Goal: Information Seeking & Learning: Learn about a topic

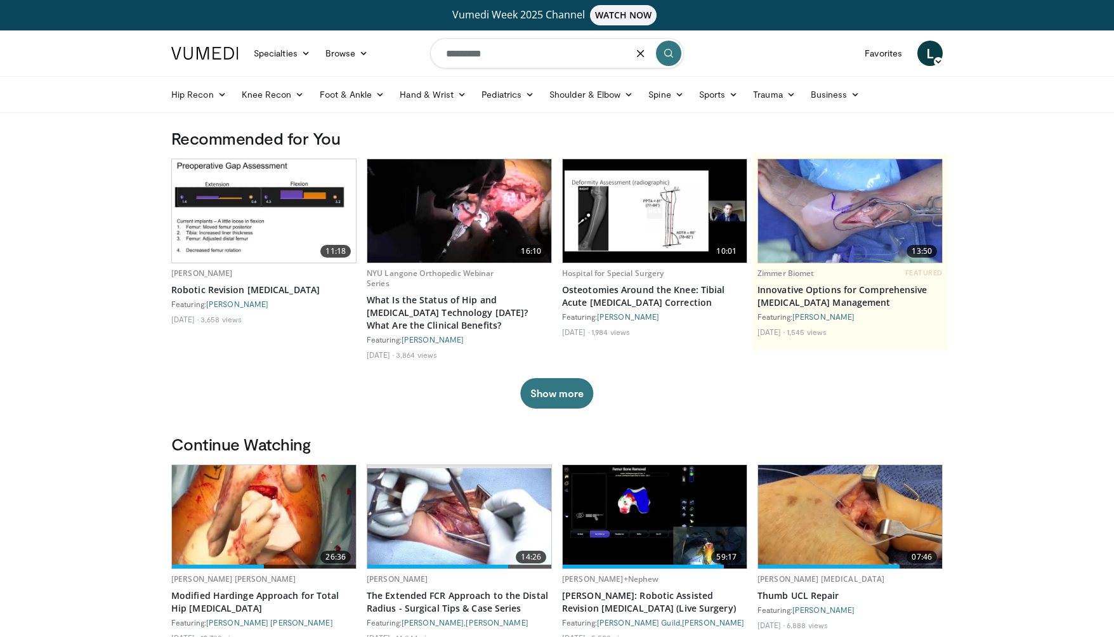
type input "*********"
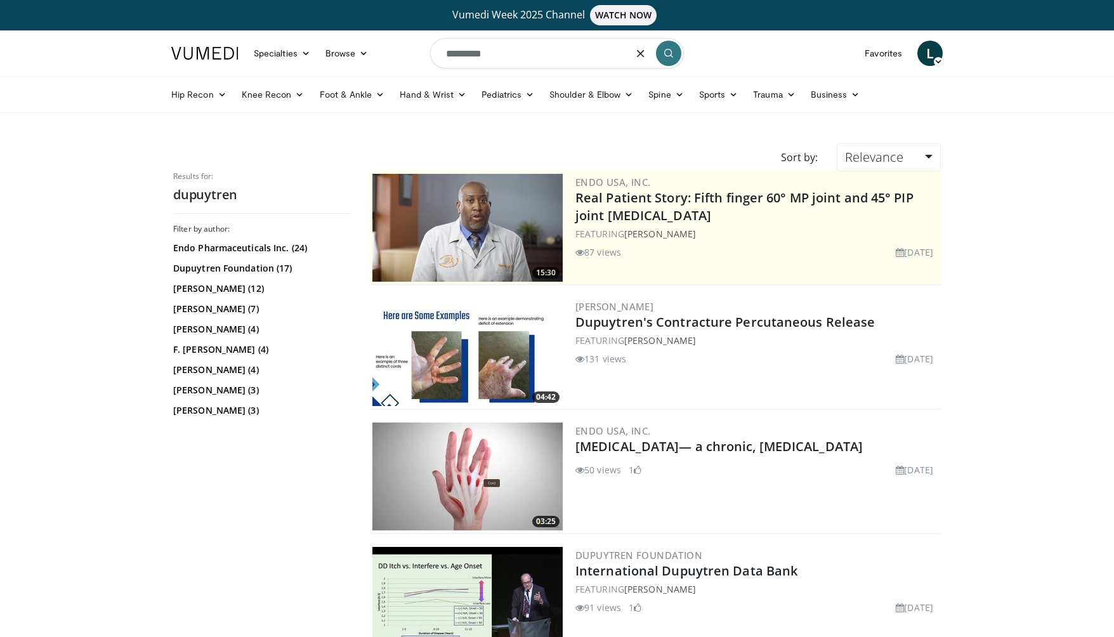
click at [515, 56] on input "*********" at bounding box center [557, 53] width 254 height 30
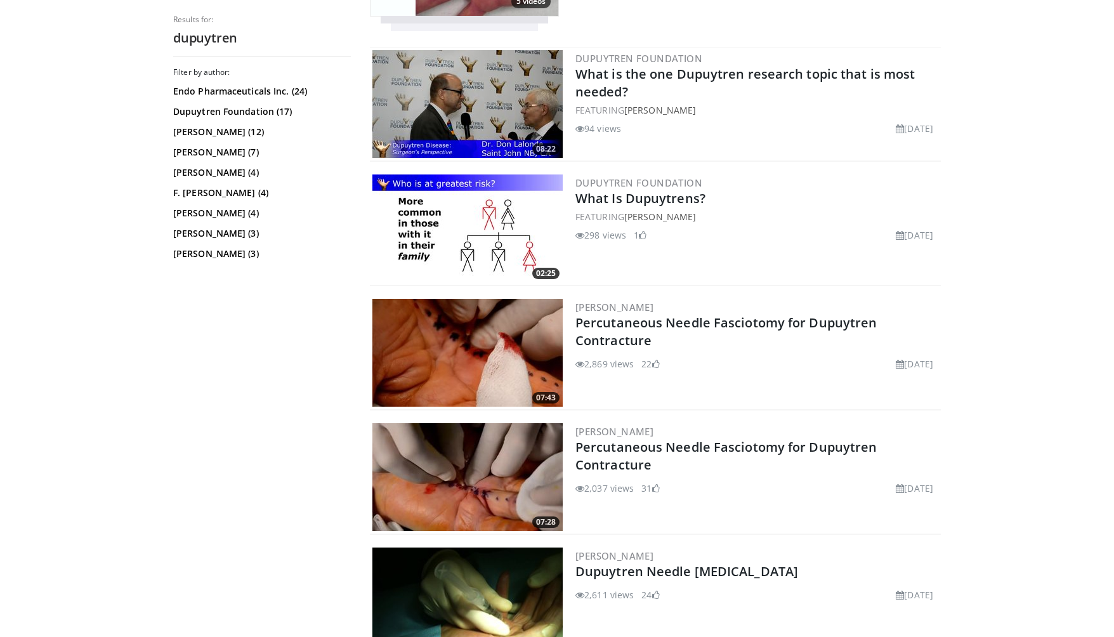
scroll to position [2928, 0]
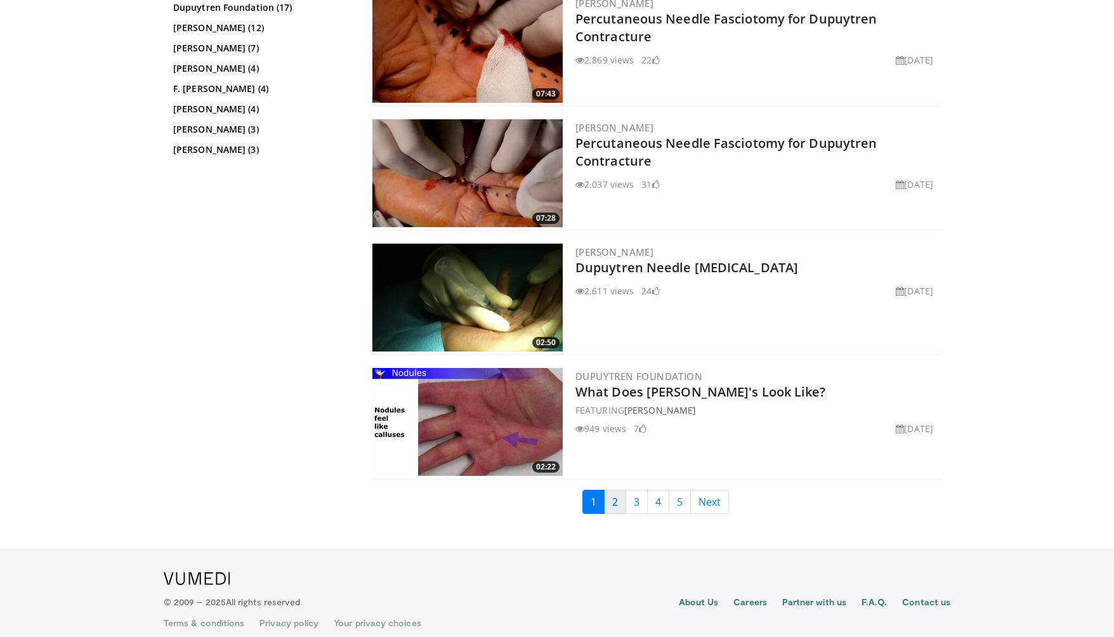
click at [617, 506] on link "2" at bounding box center [615, 502] width 22 height 24
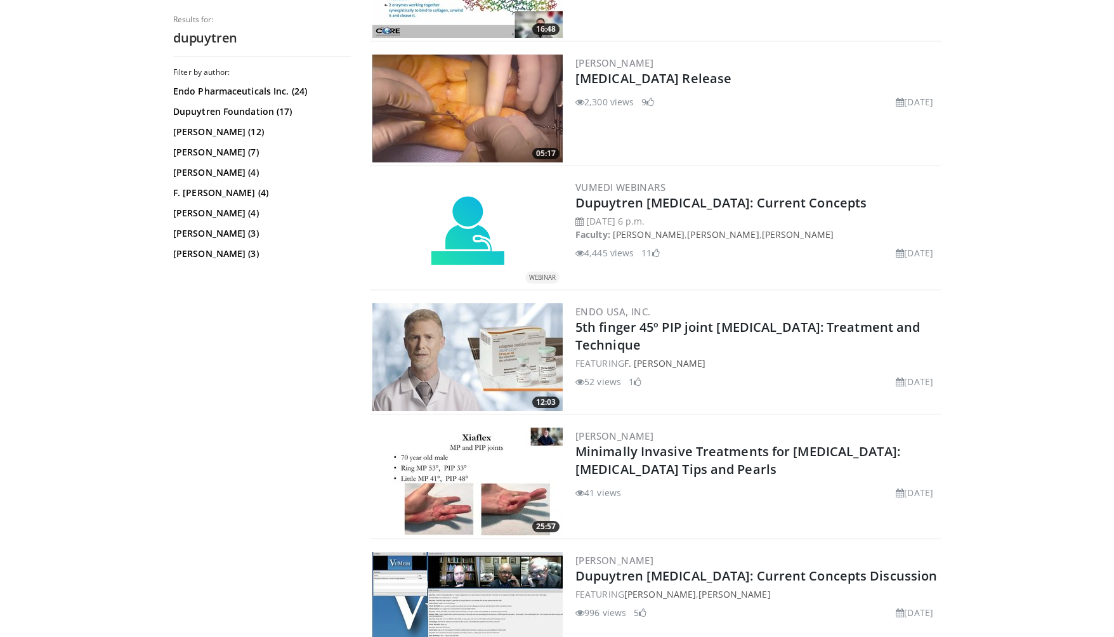
scroll to position [1308, 0]
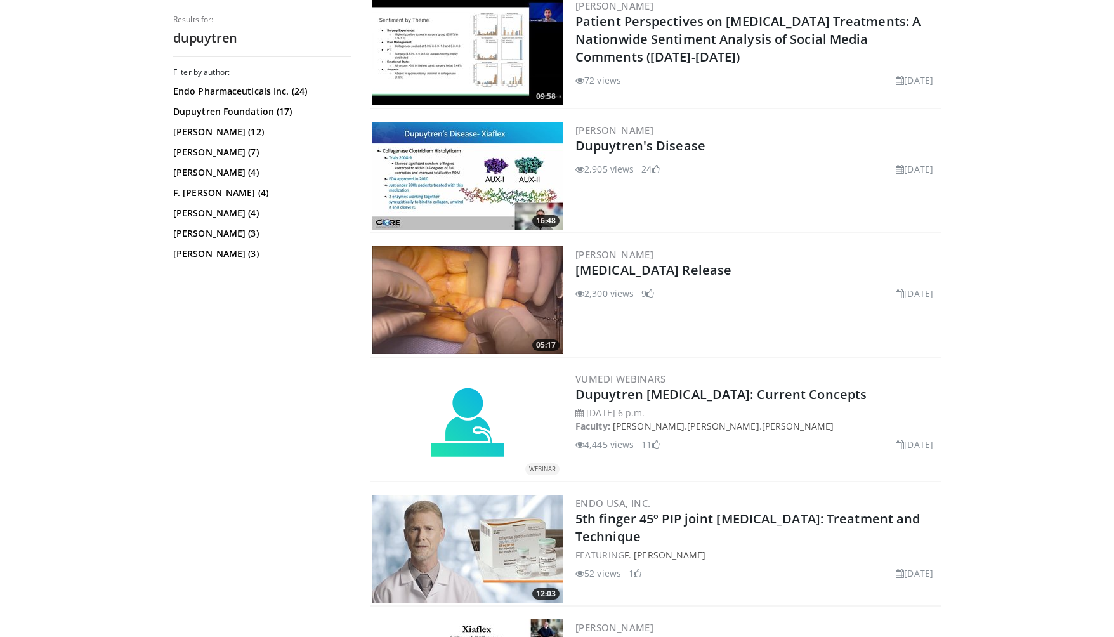
click at [438, 296] on img at bounding box center [467, 300] width 190 height 108
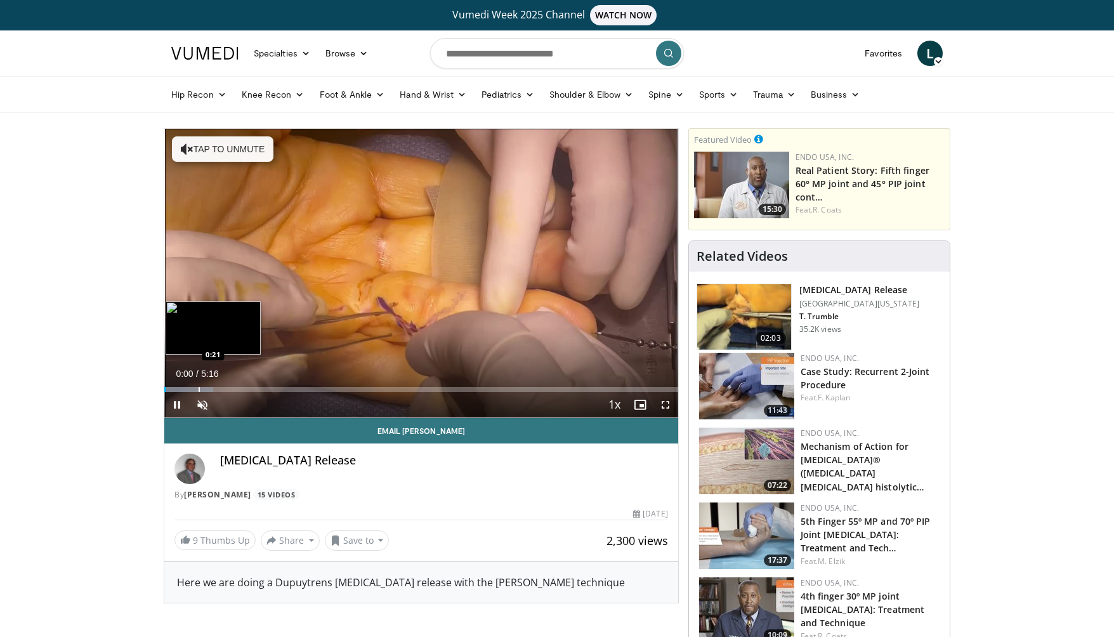
click at [197, 391] on div "Progress Bar" at bounding box center [188, 389] width 49 height 5
click at [212, 389] on div "Progress Bar" at bounding box center [211, 389] width 1 height 5
click at [248, 388] on div "Progress Bar" at bounding box center [248, 389] width 1 height 5
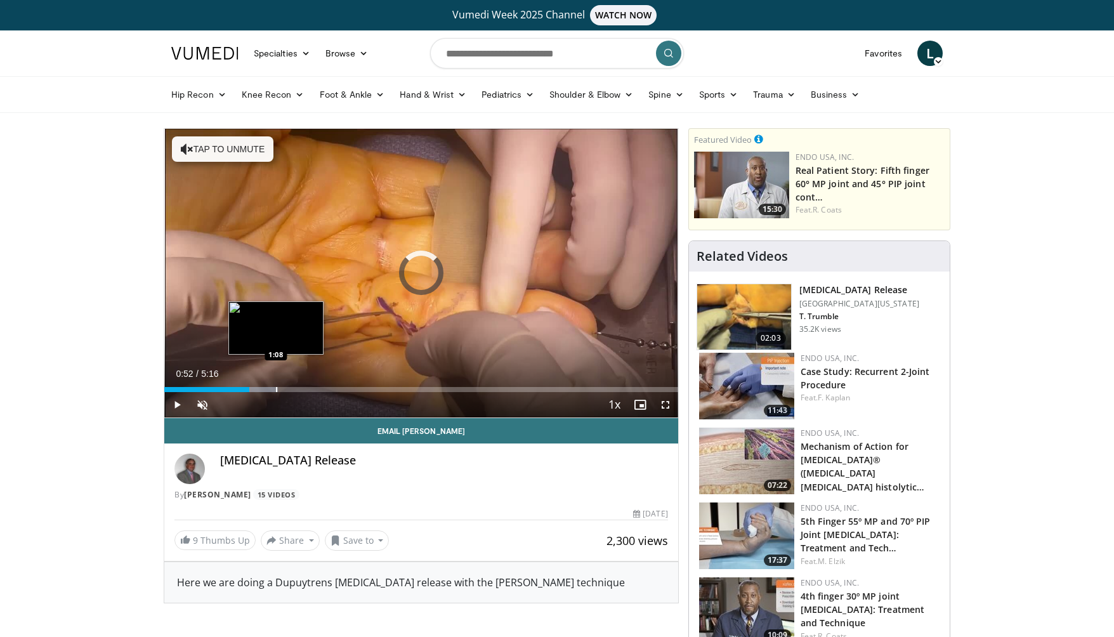
click at [276, 389] on div "Progress Bar" at bounding box center [276, 389] width 1 height 5
click at [292, 389] on div "Progress Bar" at bounding box center [292, 389] width 1 height 5
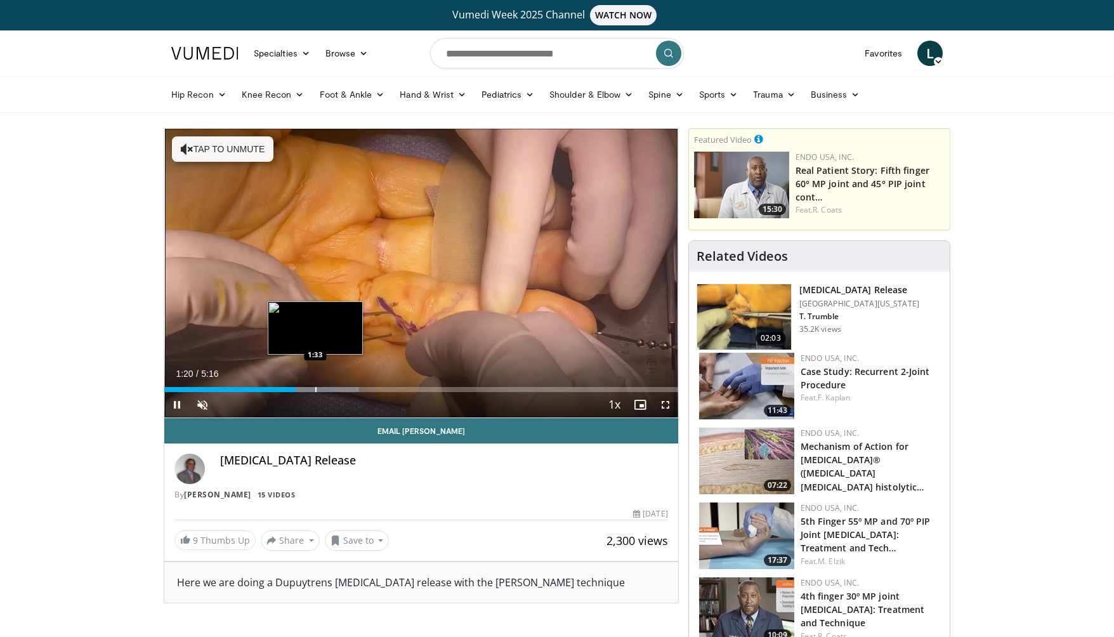
click at [315, 389] on div "Progress Bar" at bounding box center [304, 389] width 110 height 5
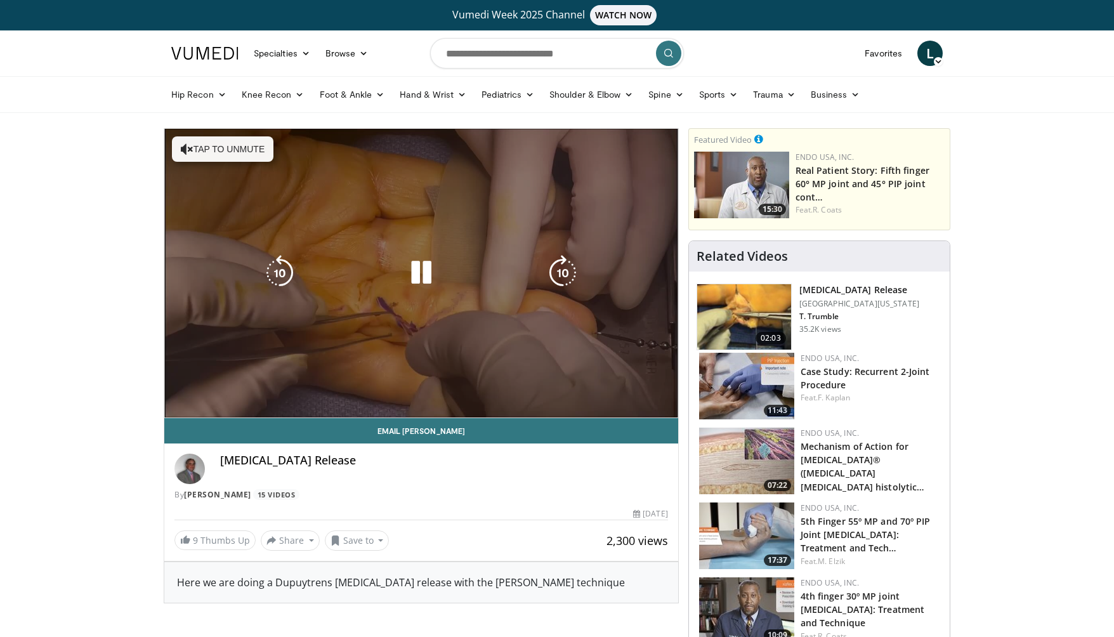
click at [335, 388] on div "10 seconds Tap to unmute" at bounding box center [421, 273] width 514 height 289
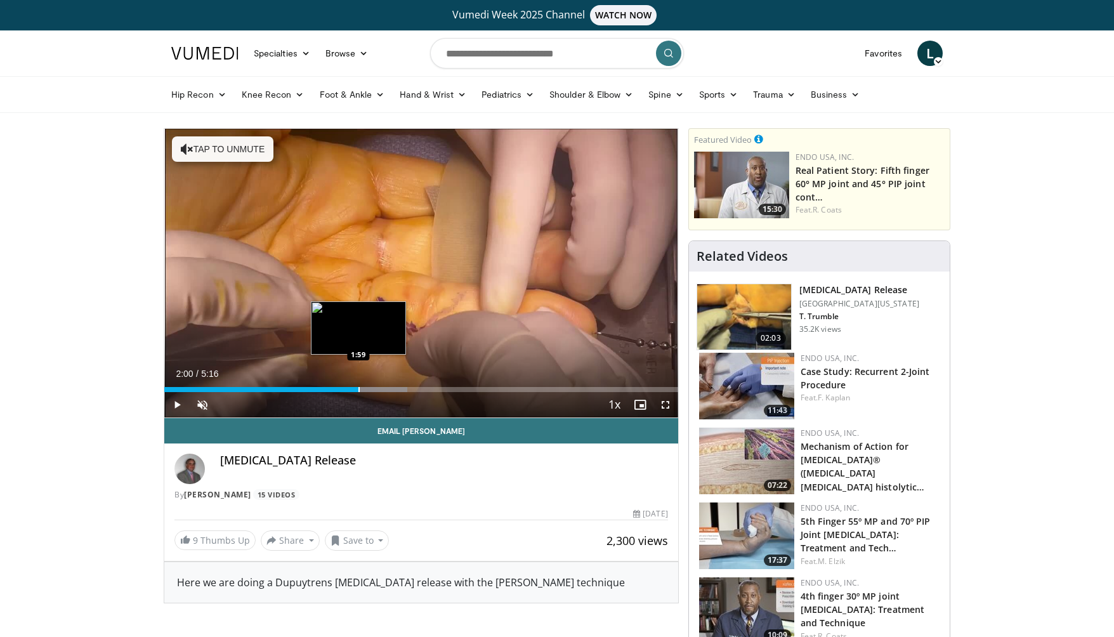
click at [359, 388] on div "Progress Bar" at bounding box center [358, 389] width 1 height 5
click at [170, 405] on span "Video Player" at bounding box center [176, 404] width 25 height 25
click at [347, 390] on div "Progress Bar" at bounding box center [347, 389] width 1 height 5
click at [179, 404] on span "Video Player" at bounding box center [176, 404] width 25 height 25
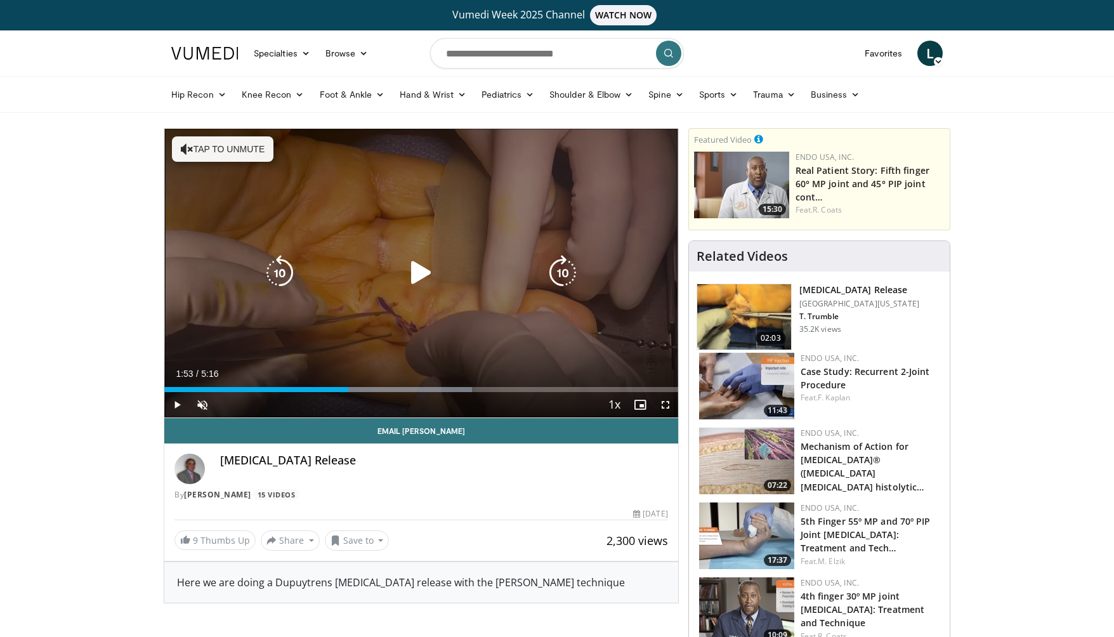
click at [403, 275] on div "Video Player" at bounding box center [421, 272] width 308 height 25
click at [408, 282] on icon "Video Player" at bounding box center [421, 273] width 36 height 36
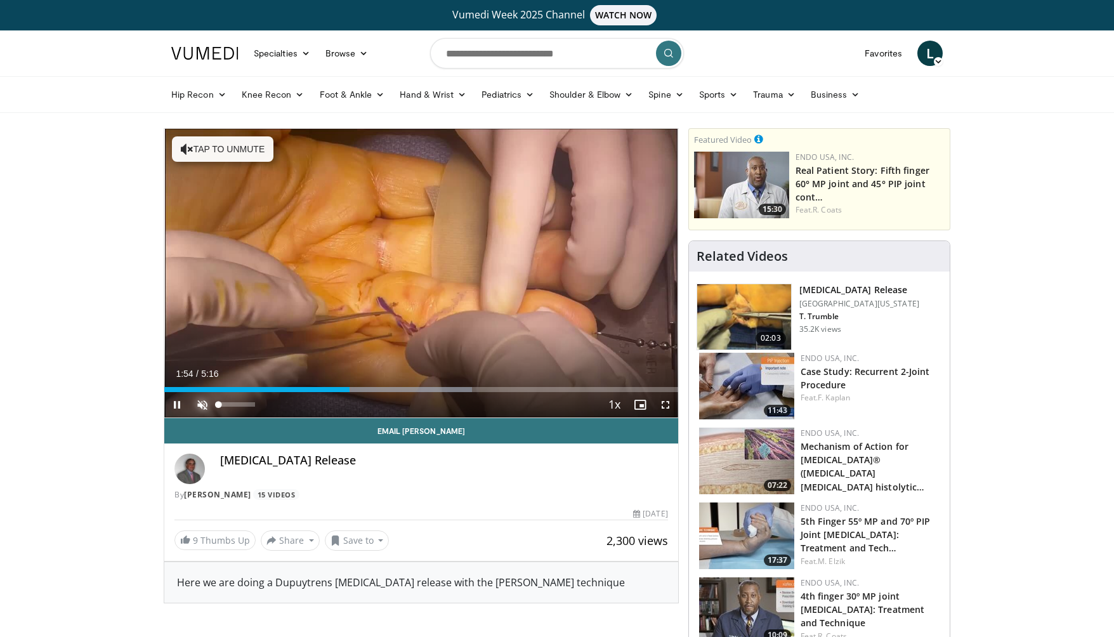
click at [201, 404] on span "Video Player" at bounding box center [202, 404] width 25 height 25
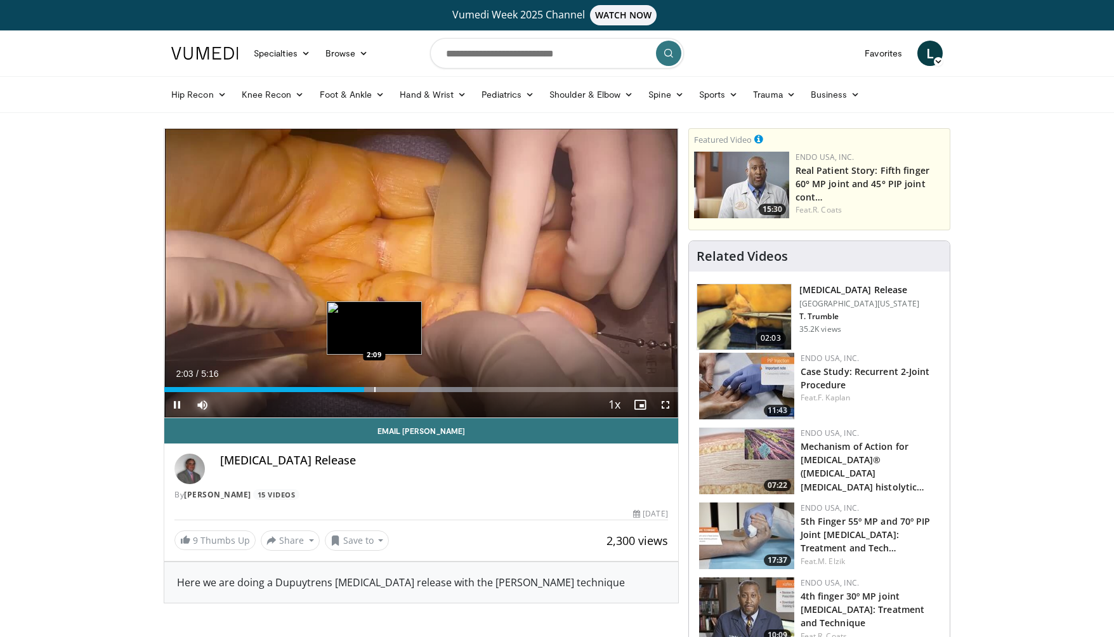
click at [374, 387] on div "Progress Bar" at bounding box center [374, 389] width 1 height 5
click at [389, 389] on div "Progress Bar" at bounding box center [389, 389] width 1 height 5
click at [406, 389] on div "Progress Bar" at bounding box center [406, 389] width 1 height 5
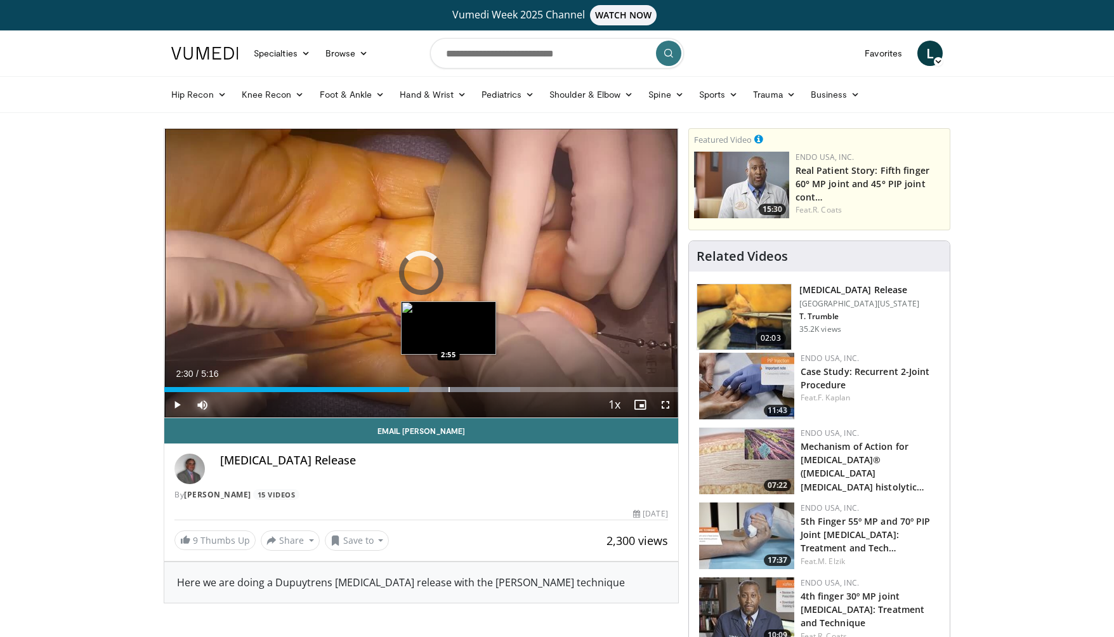
click at [448, 390] on div "Progress Bar" at bounding box center [448, 389] width 1 height 5
click at [455, 391] on div "Progress Bar" at bounding box center [454, 389] width 1 height 5
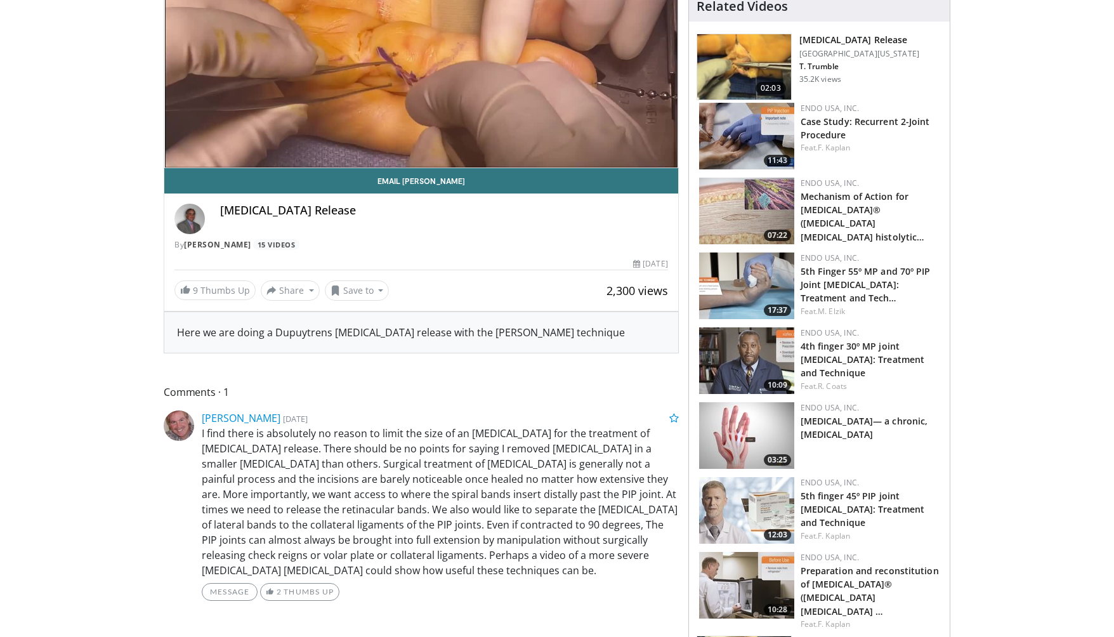
scroll to position [399, 0]
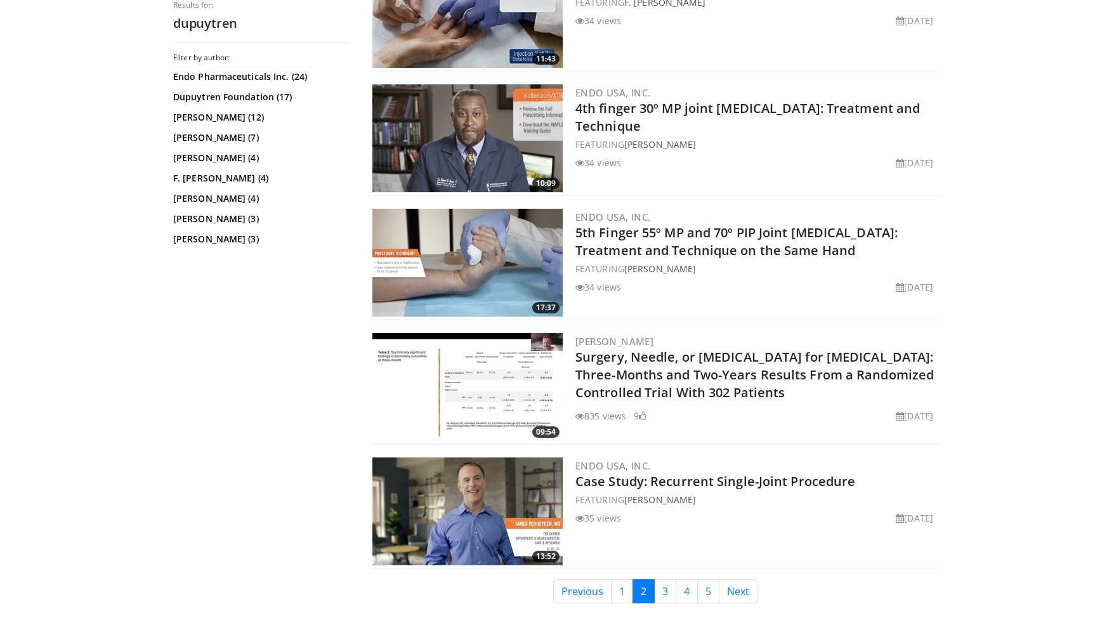
scroll to position [2926, 0]
